Goal: Task Accomplishment & Management: Manage account settings

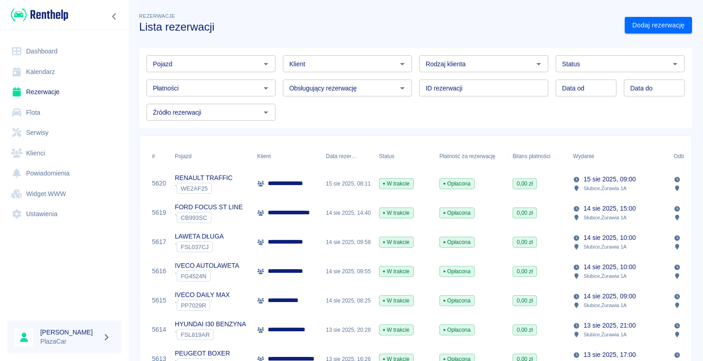
click at [218, 329] on div "` FSL819AR" at bounding box center [210, 334] width 71 height 11
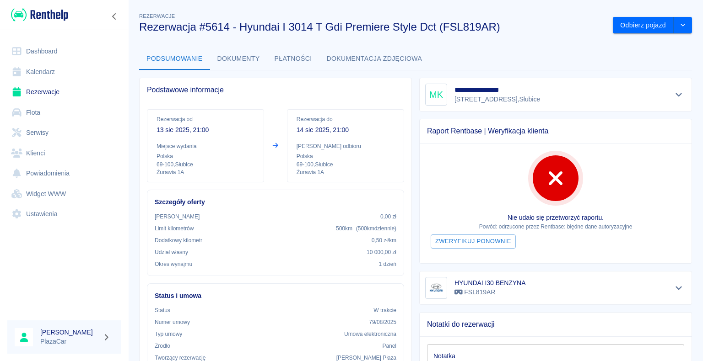
click at [30, 91] on link "Rezerwacje" at bounding box center [64, 92] width 114 height 21
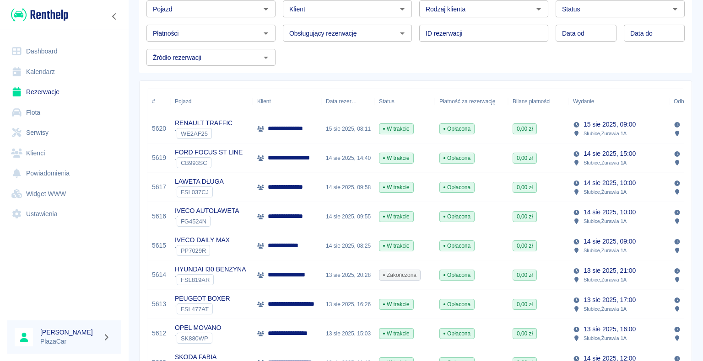
scroll to position [92, 0]
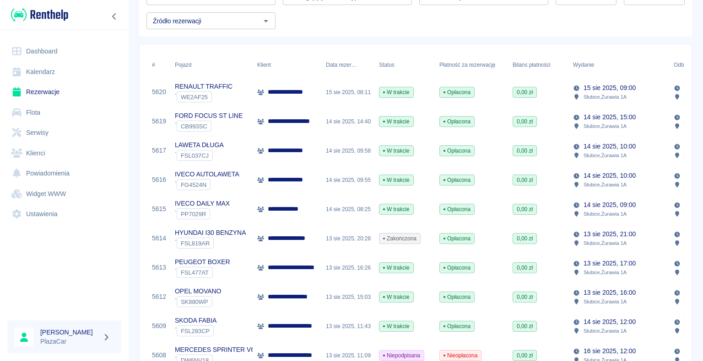
click at [43, 49] on link "Dashboard" at bounding box center [64, 51] width 114 height 21
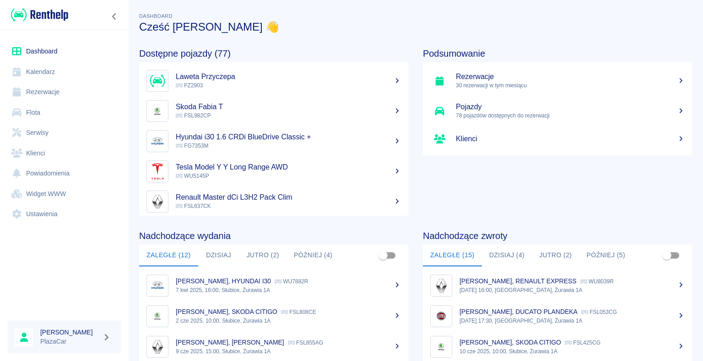
click at [437, 256] on button "Zaległe (15)" at bounding box center [452, 256] width 59 height 22
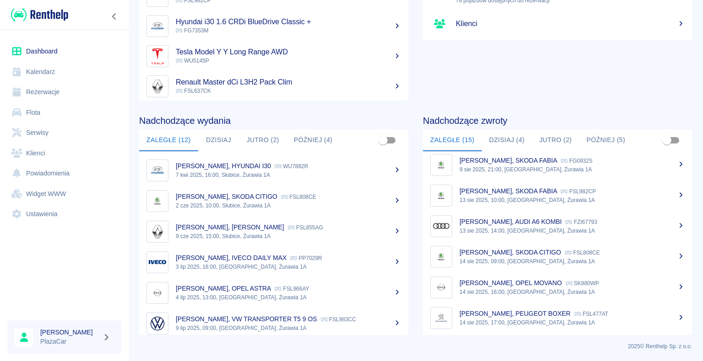
scroll to position [283, 0]
click at [503, 139] on button "Dzisiaj (4)" at bounding box center [507, 140] width 50 height 22
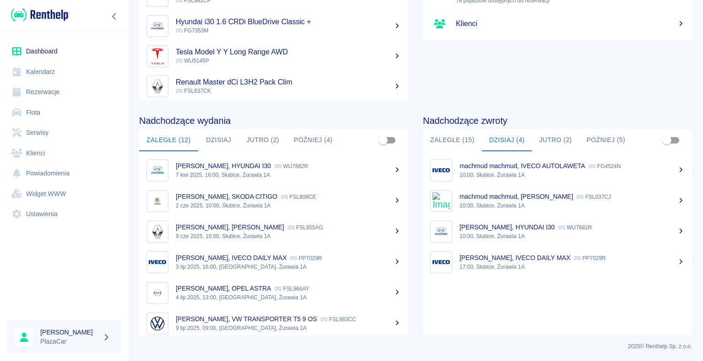
scroll to position [0, 0]
click at [443, 138] on button "Zaległe (15)" at bounding box center [452, 140] width 59 height 22
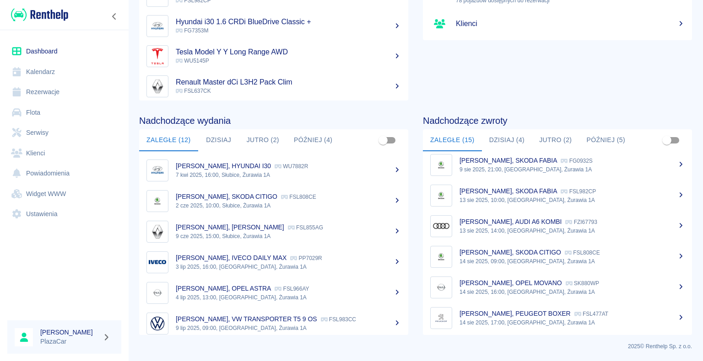
scroll to position [283, 0]
click at [45, 91] on link "Rezerwacje" at bounding box center [64, 92] width 114 height 21
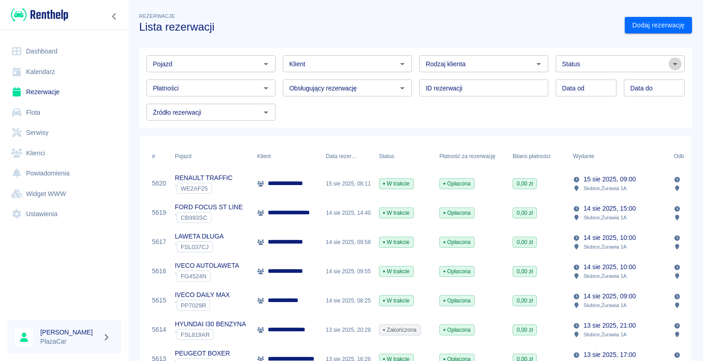
click at [673, 63] on icon "Otwórz" at bounding box center [675, 64] width 5 height 2
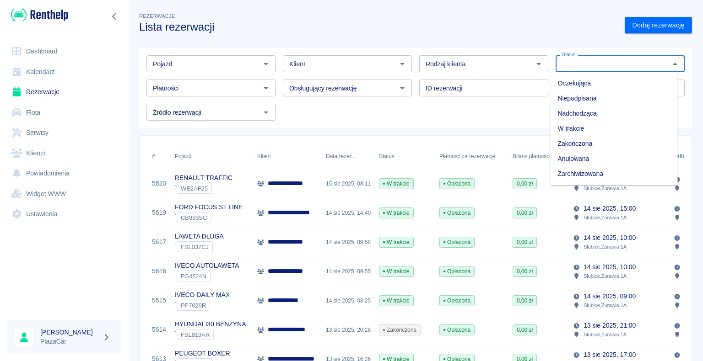
click at [613, 171] on li "Zarchiwizowana" at bounding box center [613, 174] width 127 height 15
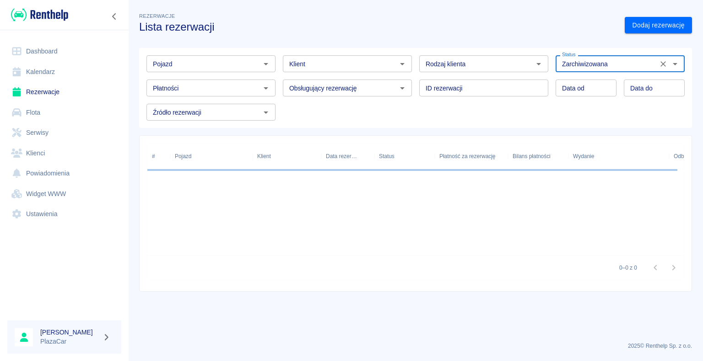
type input "Zarchiwizowana"
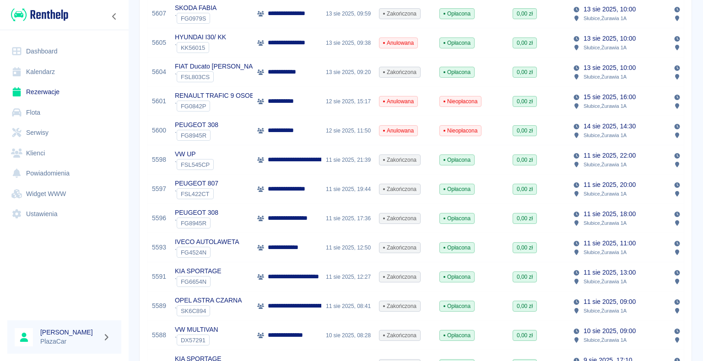
scroll to position [275, 0]
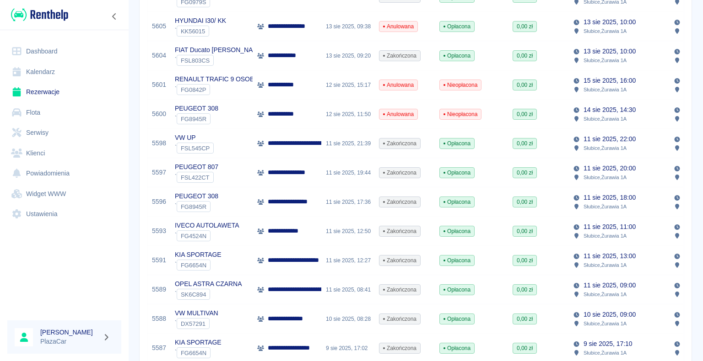
click at [287, 288] on p "**********" at bounding box center [310, 290] width 84 height 10
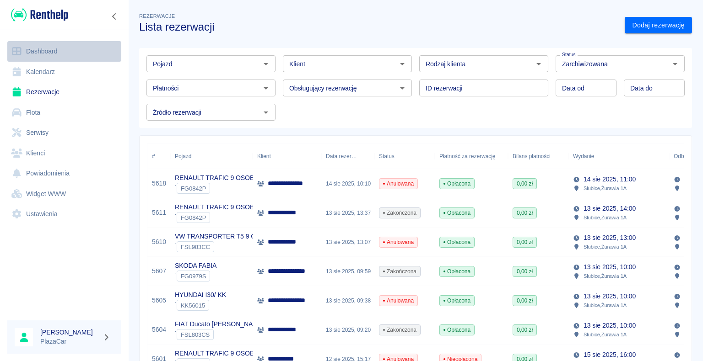
click at [42, 52] on link "Dashboard" at bounding box center [64, 51] width 114 height 21
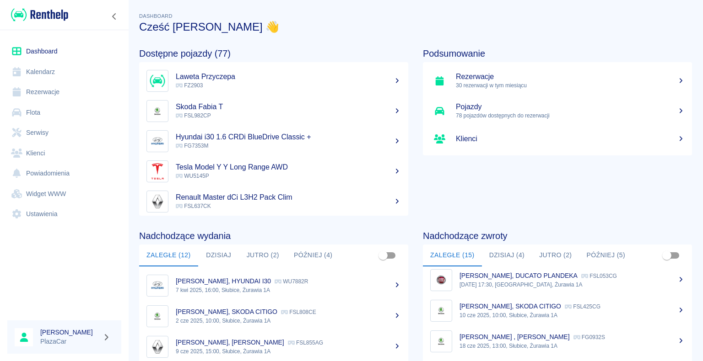
scroll to position [92, 0]
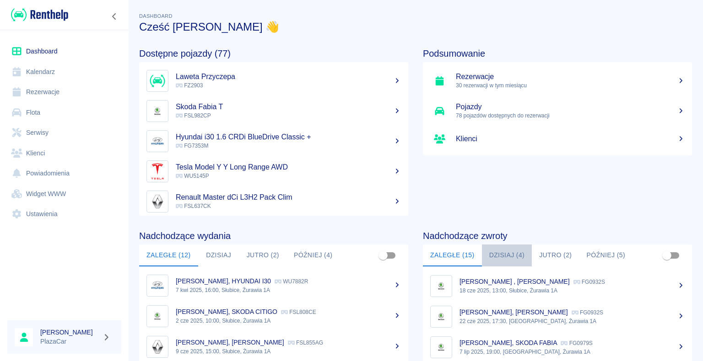
click at [503, 256] on button "Dzisiaj (4)" at bounding box center [507, 256] width 50 height 22
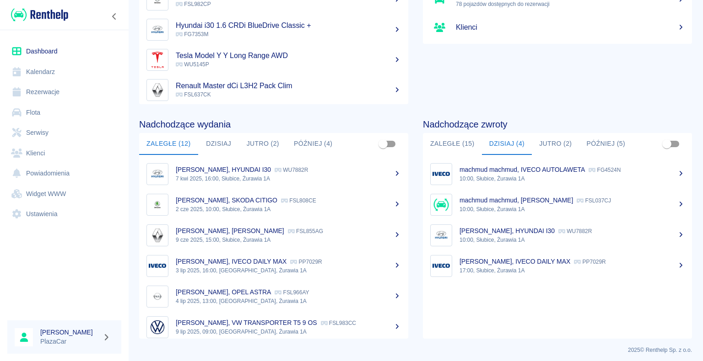
scroll to position [115, 0]
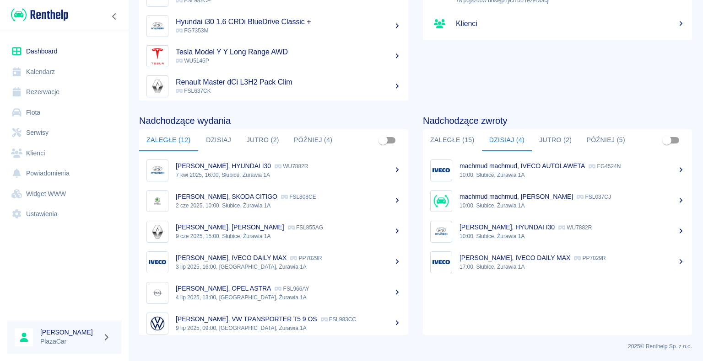
click at [489, 226] on p "[PERSON_NAME], HYUNDAI I30" at bounding box center [506, 227] width 95 height 7
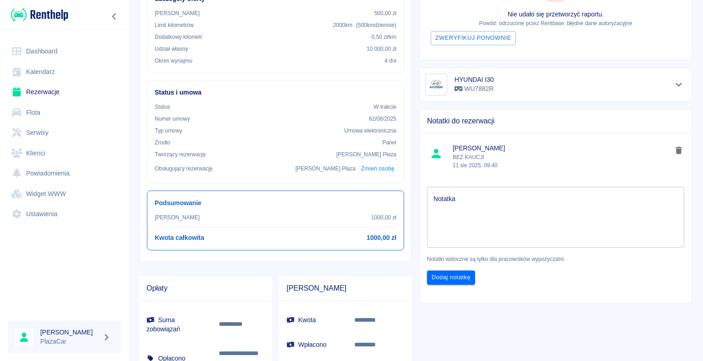
scroll to position [229, 0]
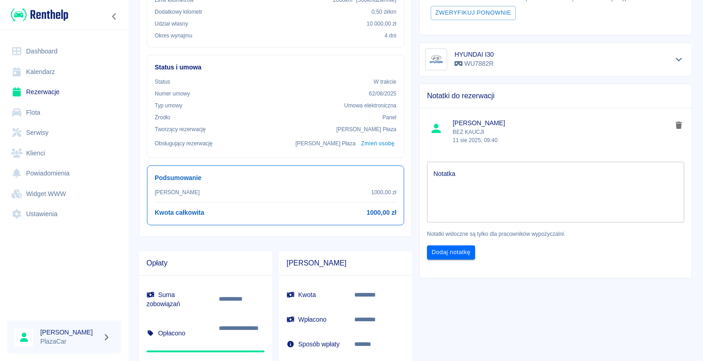
click at [453, 336] on div "**********" at bounding box center [552, 135] width 280 height 586
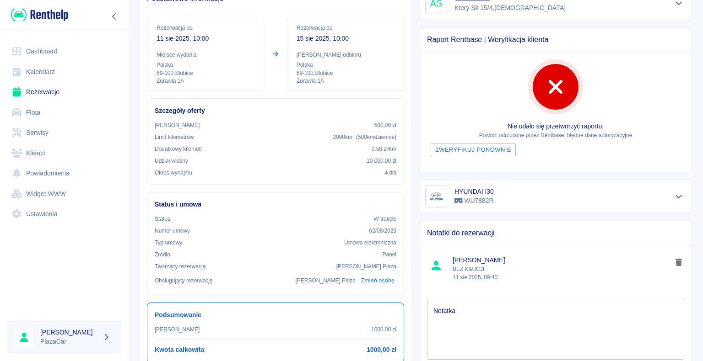
scroll to position [0, 0]
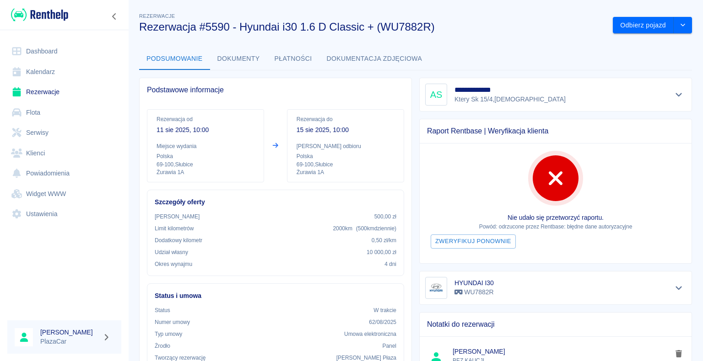
click at [43, 92] on link "Rezerwacje" at bounding box center [64, 92] width 114 height 21
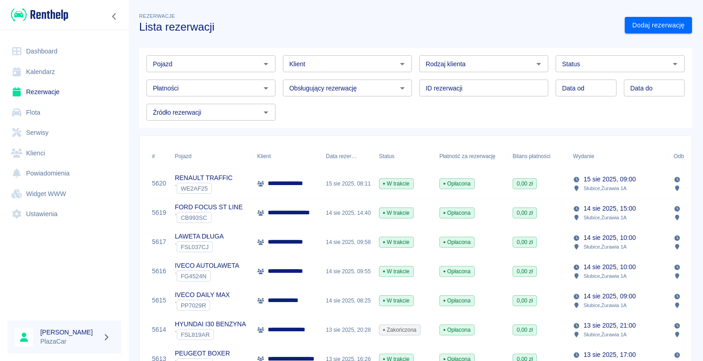
click at [673, 65] on icon "Otwórz" at bounding box center [675, 64] width 5 height 2
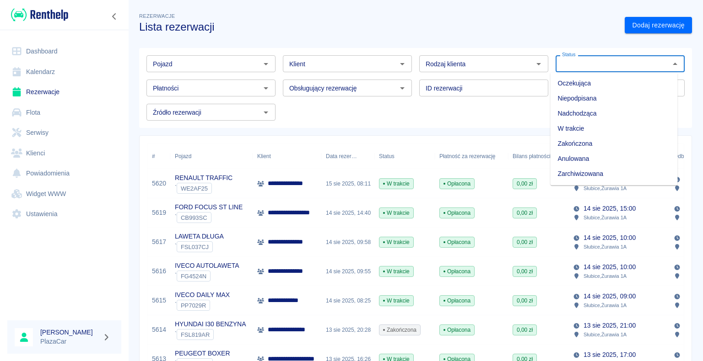
click at [600, 173] on li "Zarchiwizowana" at bounding box center [613, 174] width 127 height 15
type input "Zarchiwizowana"
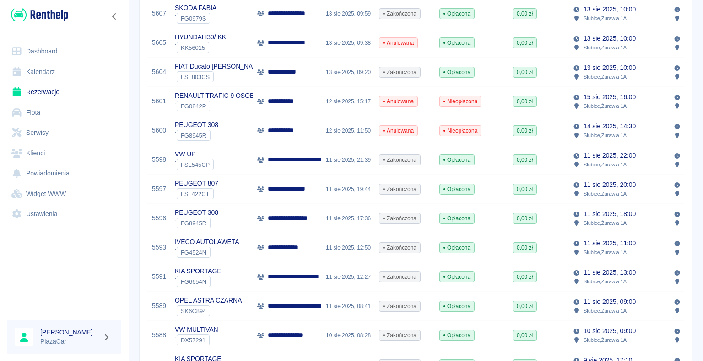
scroll to position [275, 0]
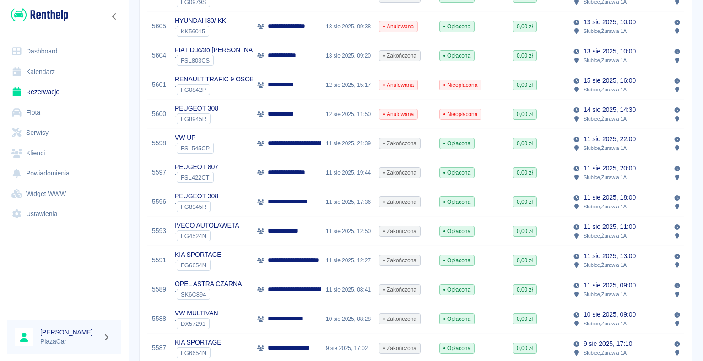
click at [292, 291] on p "**********" at bounding box center [310, 290] width 84 height 10
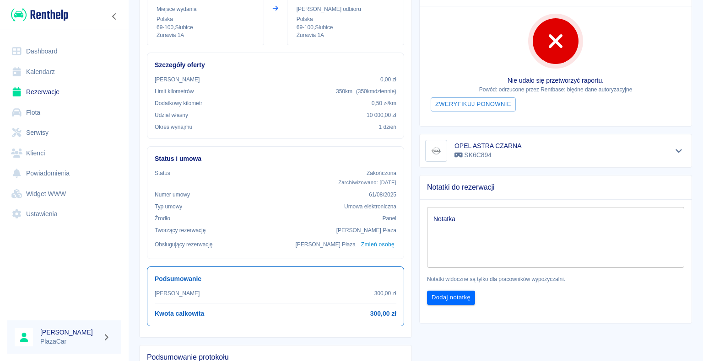
scroll to position [46, 0]
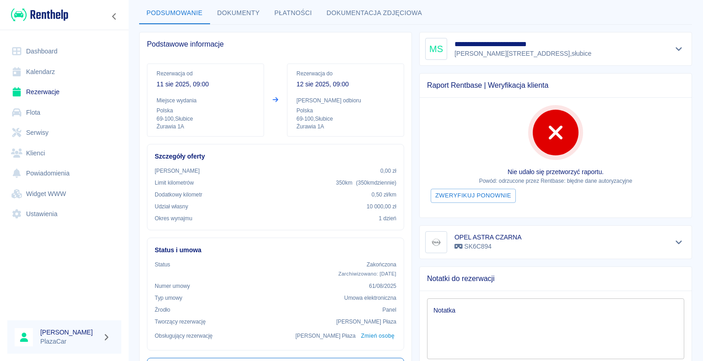
click at [586, 9] on div "Podsumowanie Dokumenty Płatności Dokumentacja zdjęciowa" at bounding box center [415, 13] width 553 height 22
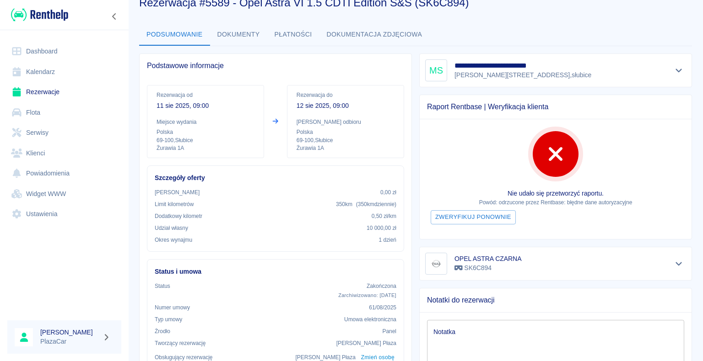
scroll to position [0, 0]
